Goal: Book appointment/travel/reservation

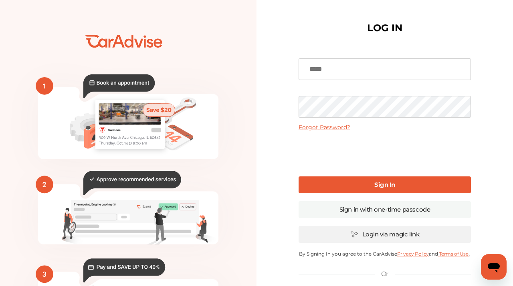
click at [356, 232] on img at bounding box center [354, 235] width 8 height 8
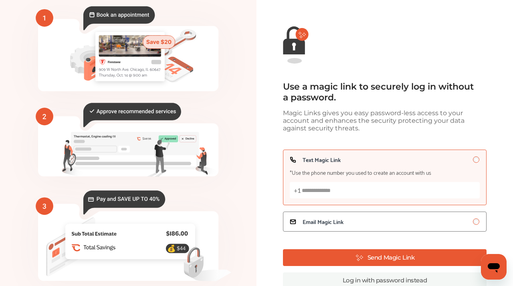
scroll to position [64, 0]
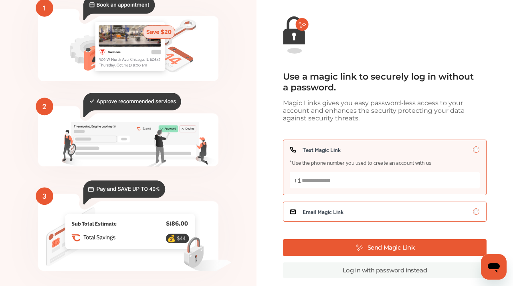
click at [347, 214] on div "Email Magic Link" at bounding box center [385, 212] width 190 height 6
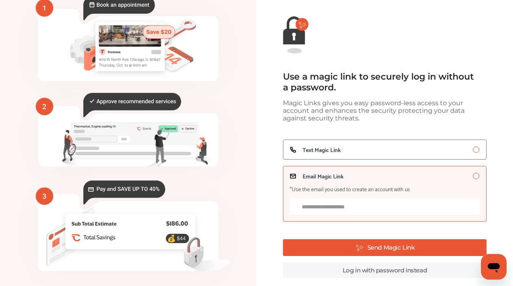
click at [350, 209] on input "Email Magic Link *Use the email you used to create an account with us" at bounding box center [385, 207] width 190 height 16
type input "**********"
click at [358, 249] on icon at bounding box center [359, 248] width 8 height 8
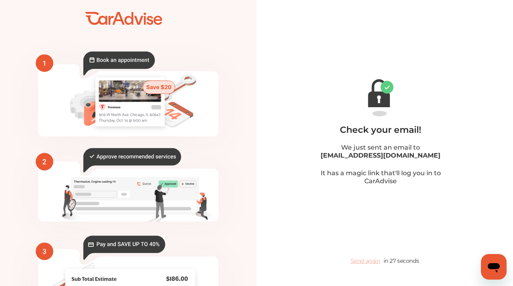
scroll to position [4, 0]
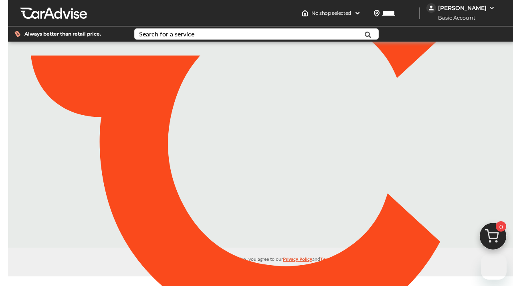
type input "*****"
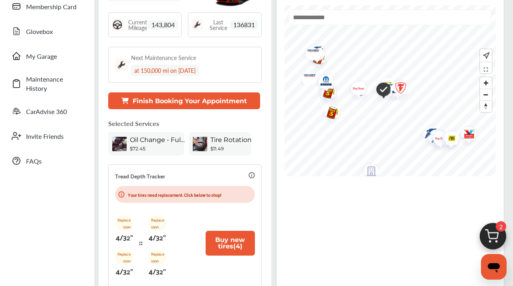
scroll to position [115, 0]
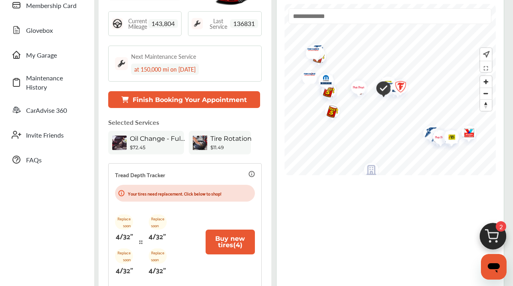
click at [226, 96] on button "Finish Booking Your Appointment" at bounding box center [184, 99] width 152 height 17
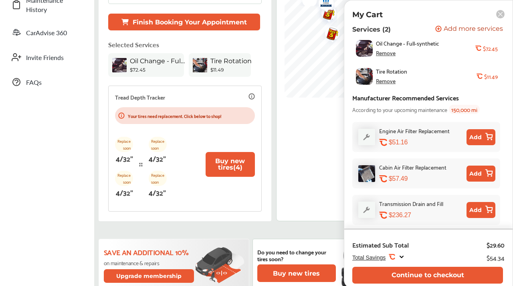
scroll to position [197, 0]
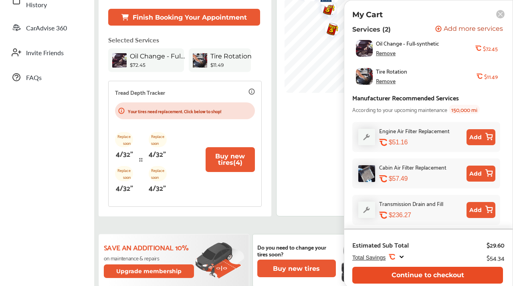
click at [413, 278] on button "Continue to checkout" at bounding box center [427, 275] width 151 height 16
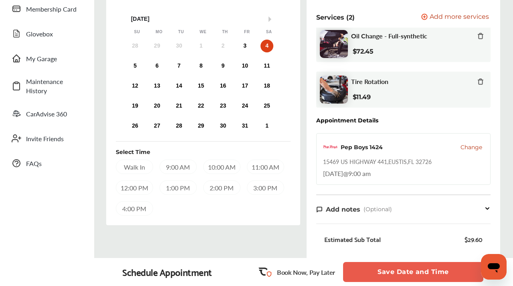
scroll to position [113, 0]
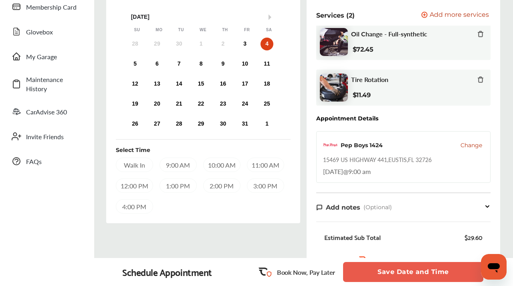
click at [417, 277] on button "Save Date and Time" at bounding box center [413, 272] width 140 height 20
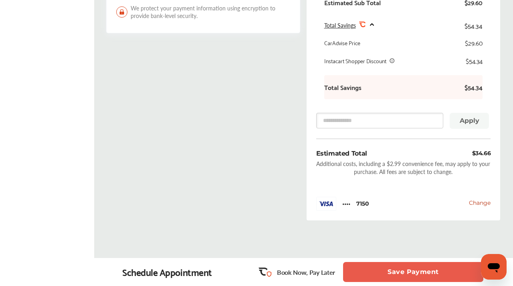
scroll to position [383, 0]
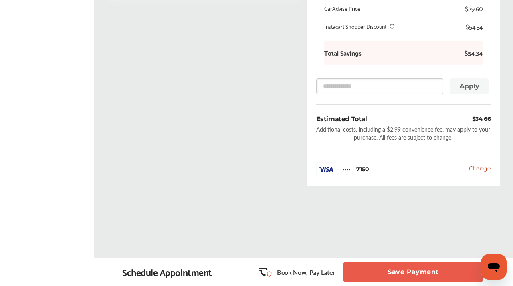
click at [408, 275] on button "Save Payment" at bounding box center [413, 272] width 140 height 20
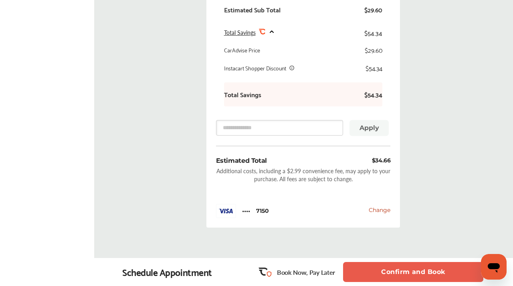
scroll to position [446, 0]
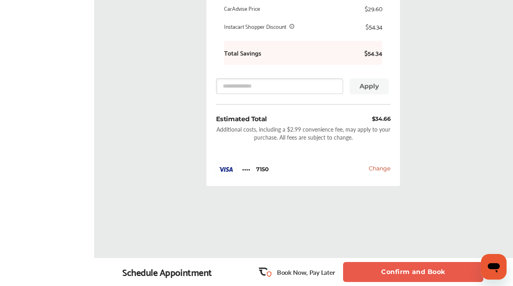
click at [383, 271] on button "Confirm and Book" at bounding box center [413, 272] width 140 height 20
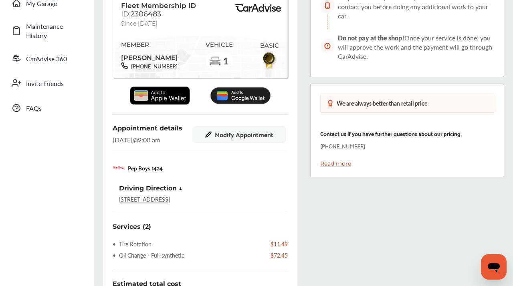
scroll to position [168, 0]
